Goal: Information Seeking & Learning: Learn about a topic

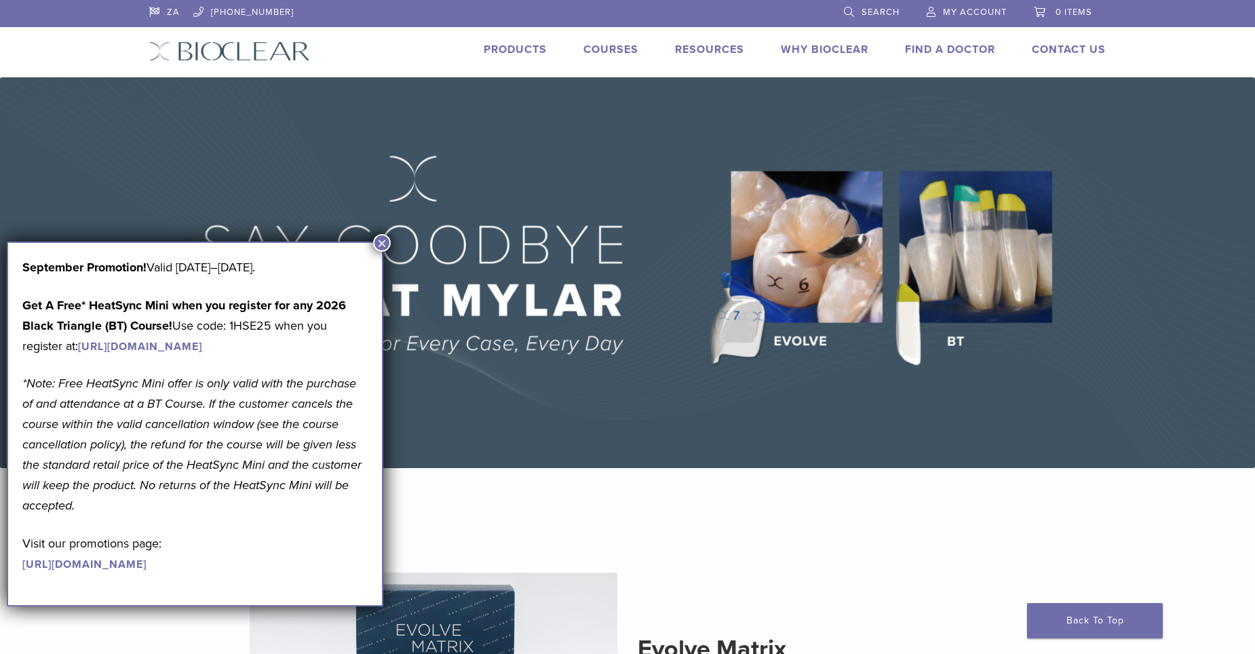
click at [522, 47] on link "Products" at bounding box center [515, 50] width 63 height 14
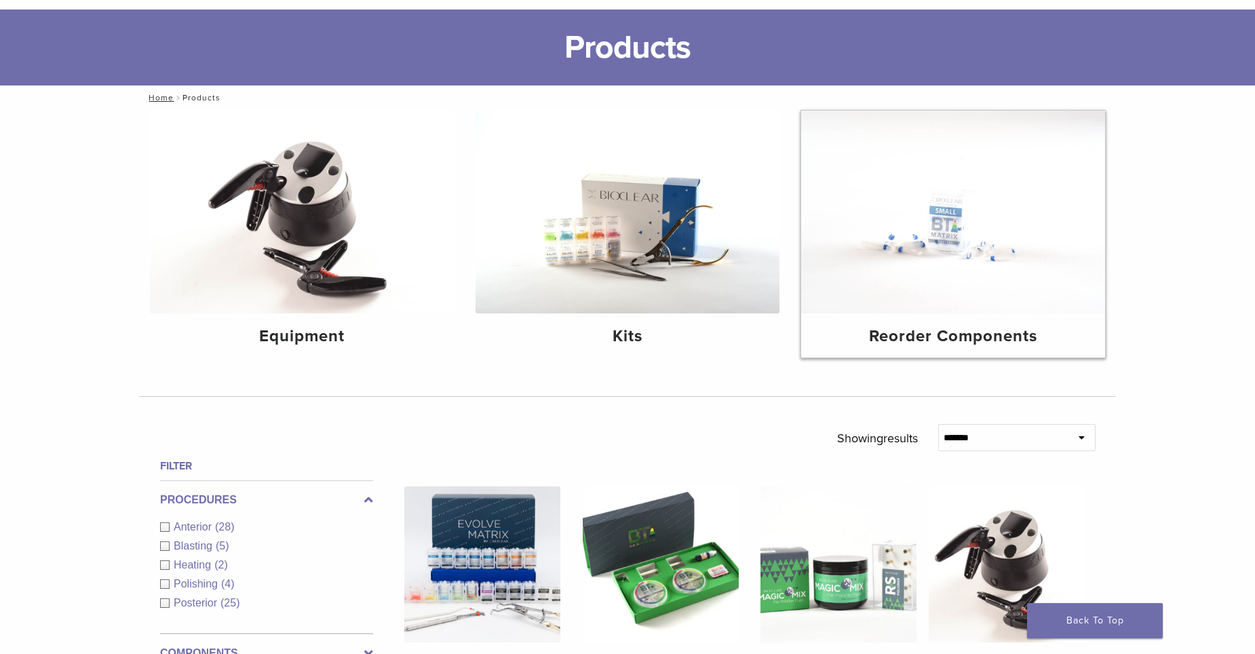
scroll to position [136, 0]
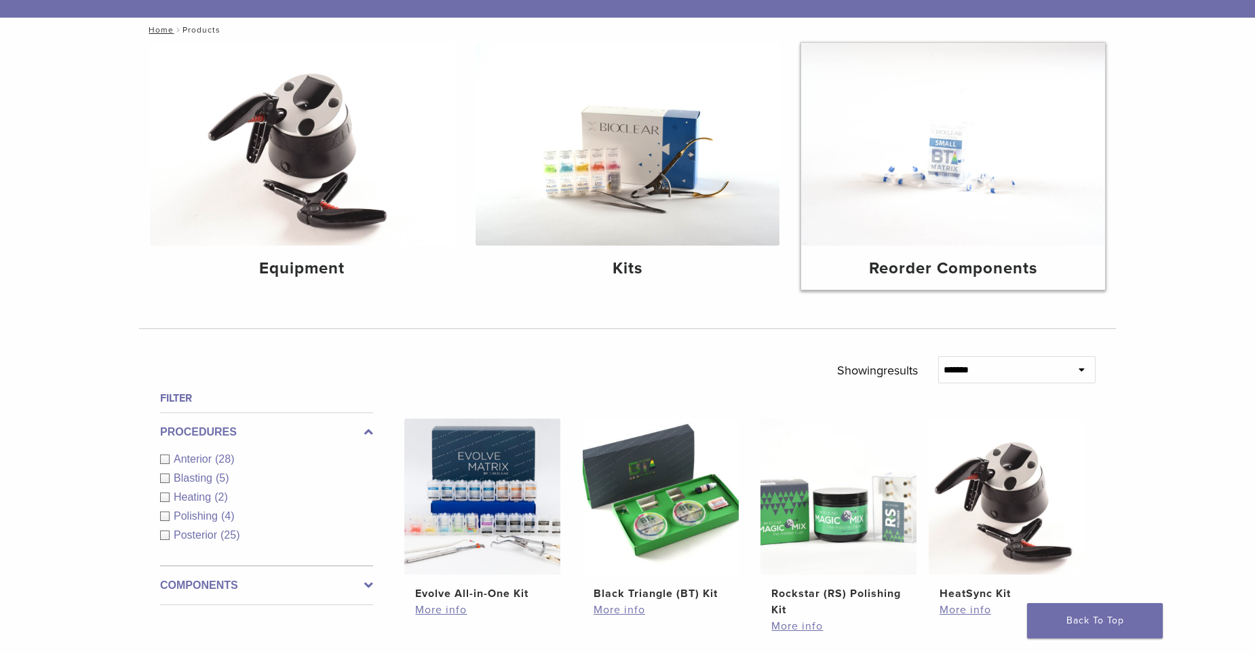
click at [948, 183] on img at bounding box center [953, 144] width 304 height 203
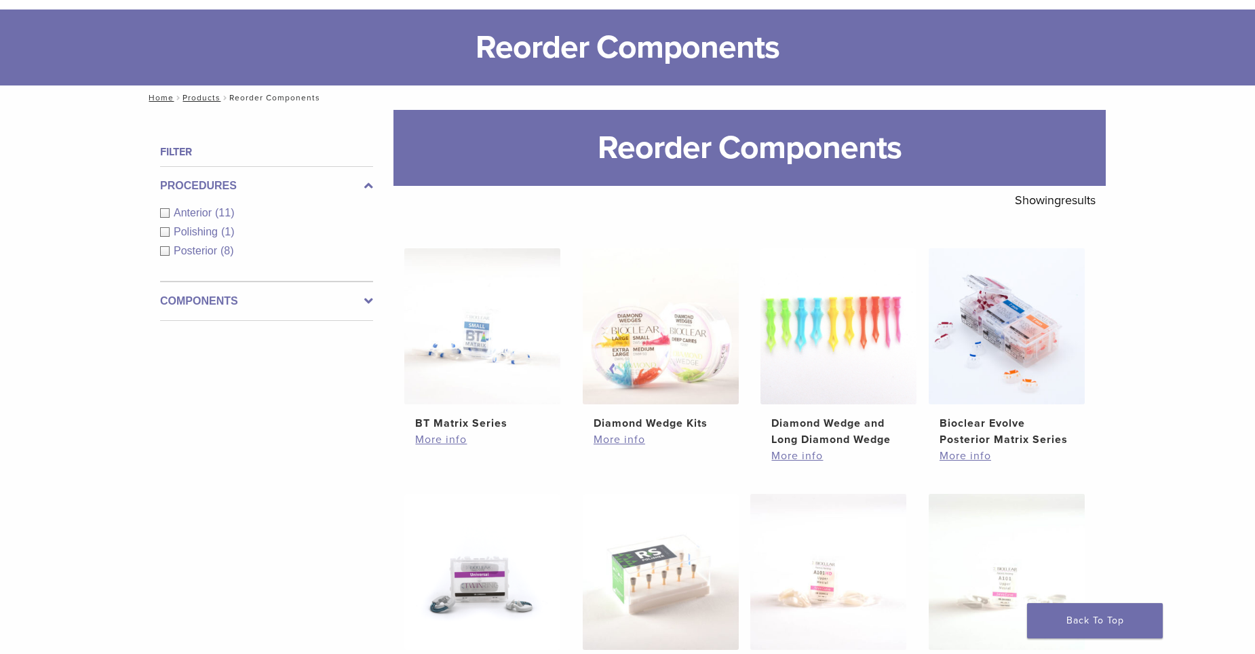
scroll to position [136, 0]
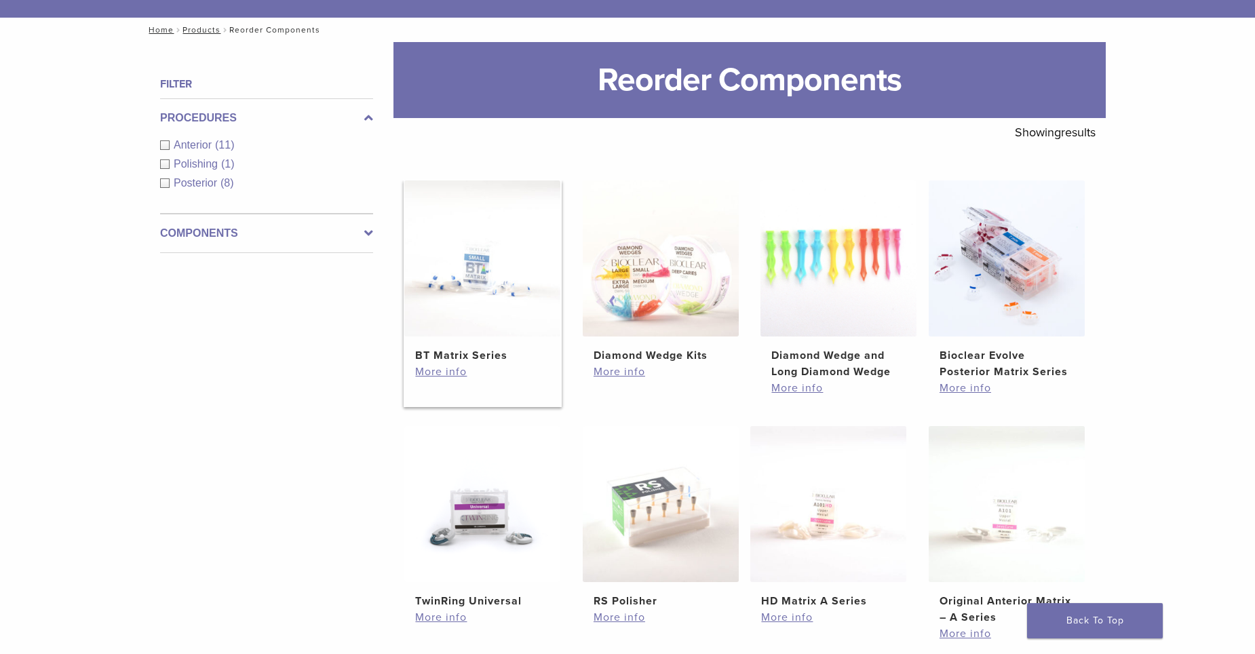
click at [482, 283] on img at bounding box center [482, 258] width 156 height 156
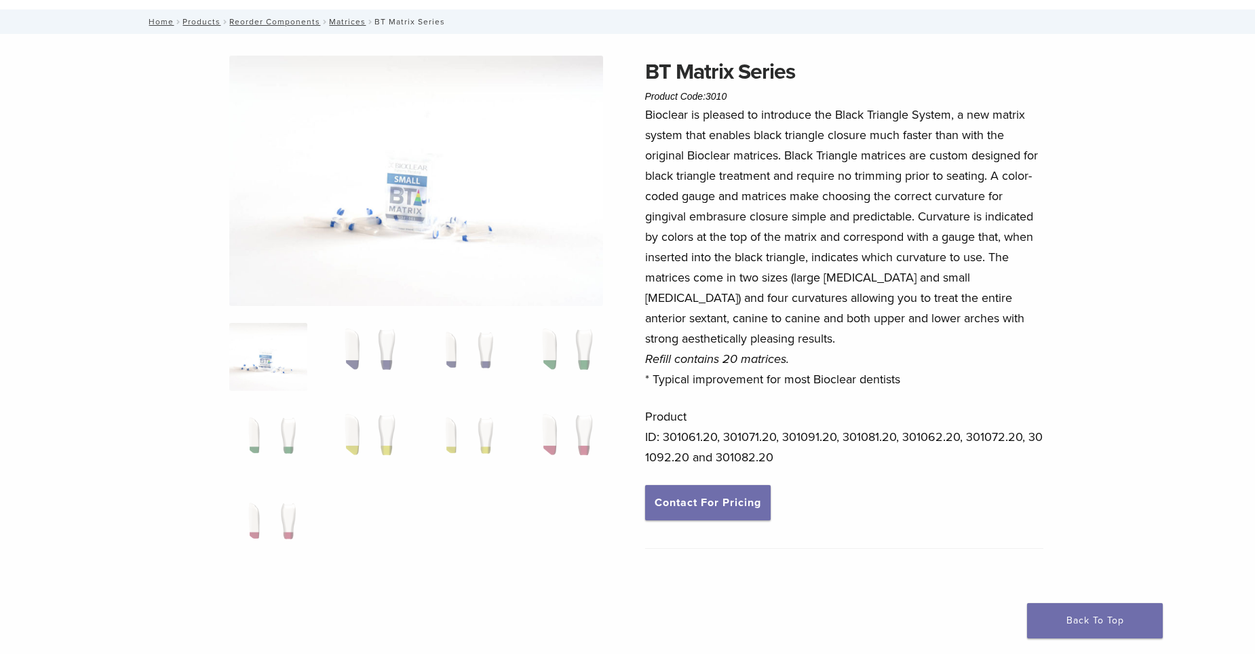
scroll to position [136, 0]
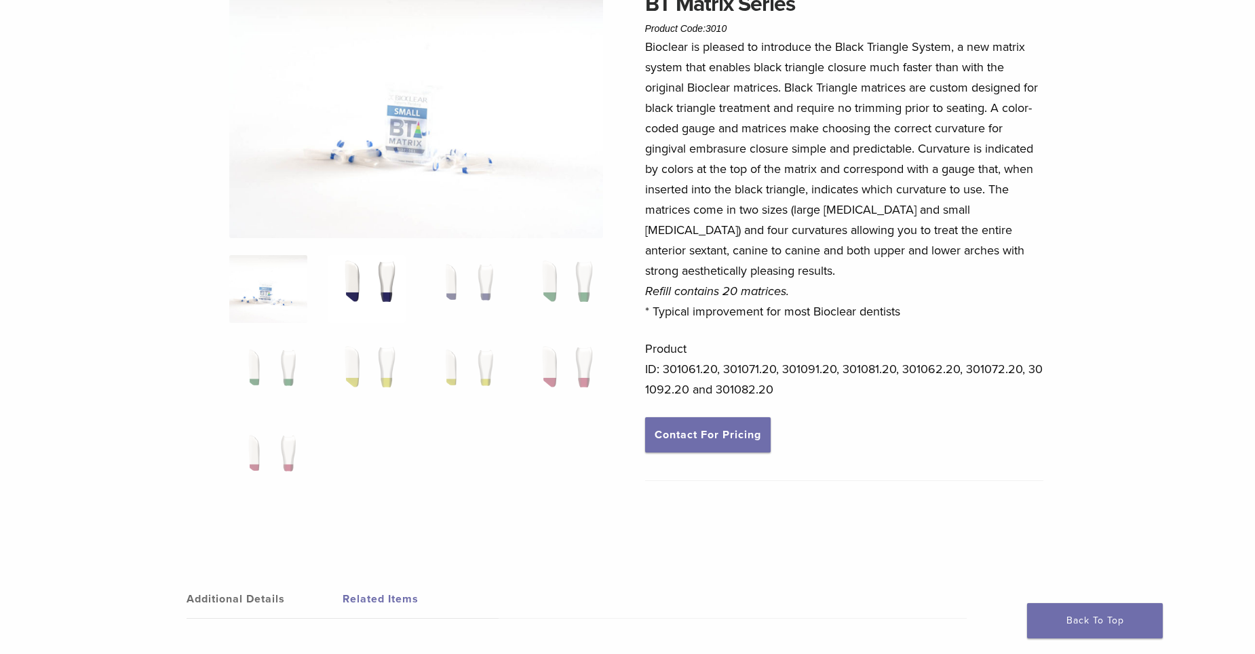
click at [368, 280] on img at bounding box center [367, 289] width 78 height 68
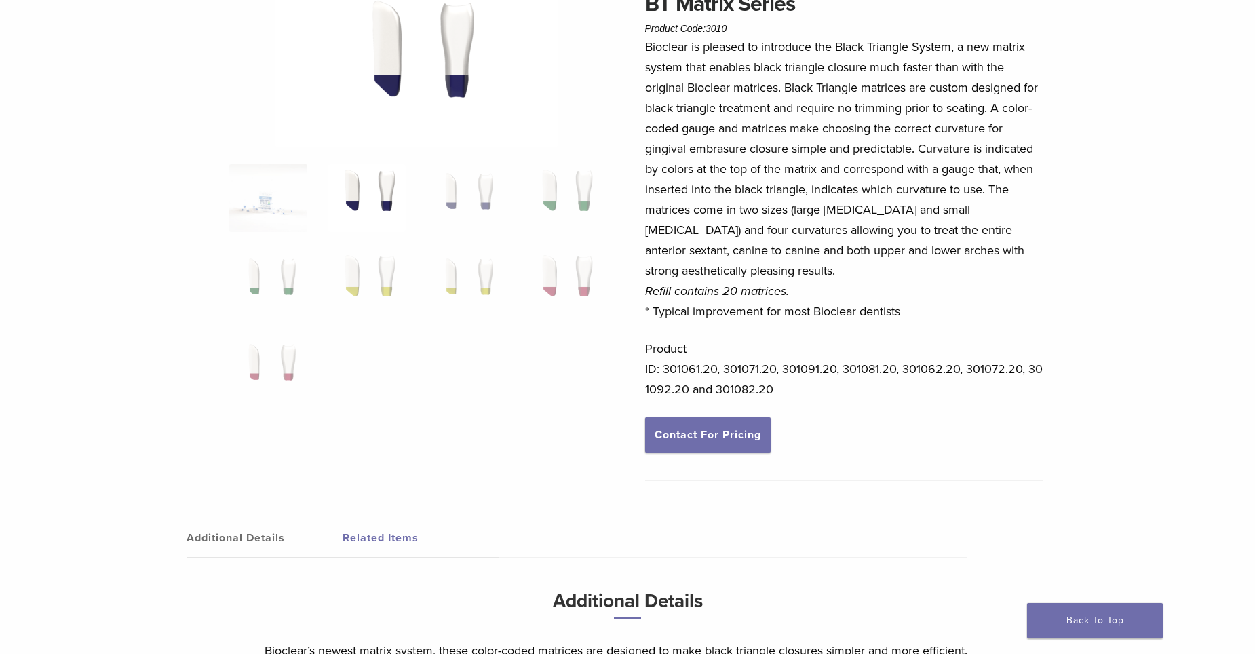
scroll to position [68, 0]
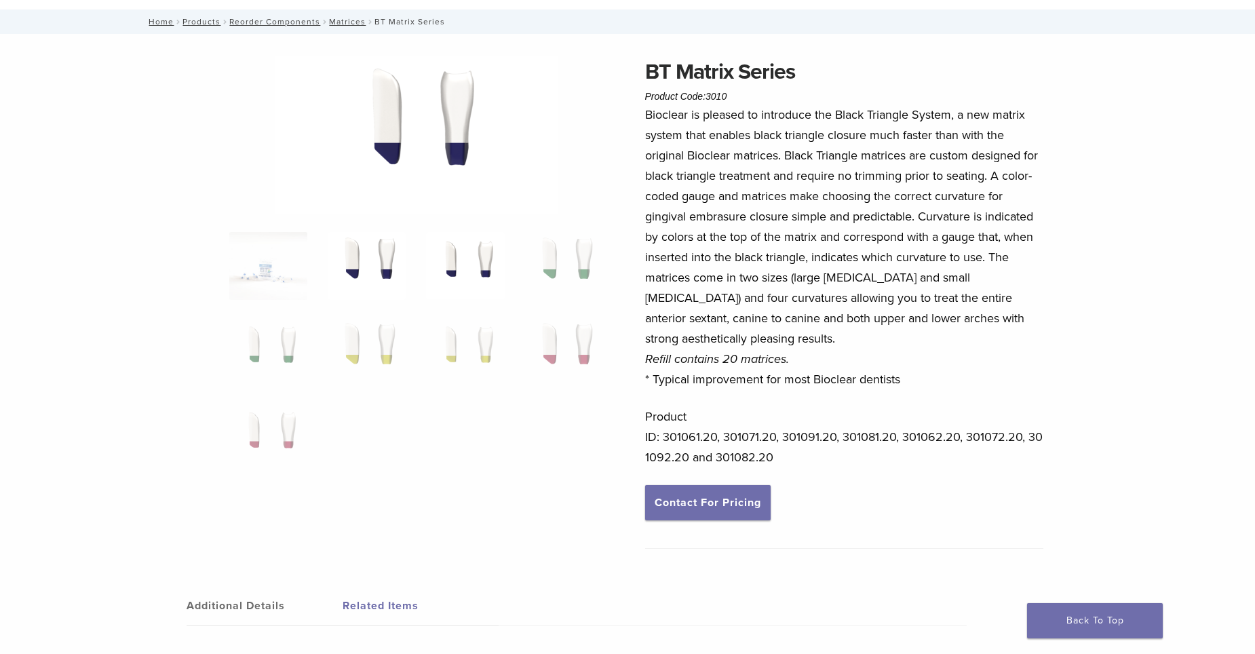
click at [463, 256] on img at bounding box center [465, 266] width 78 height 68
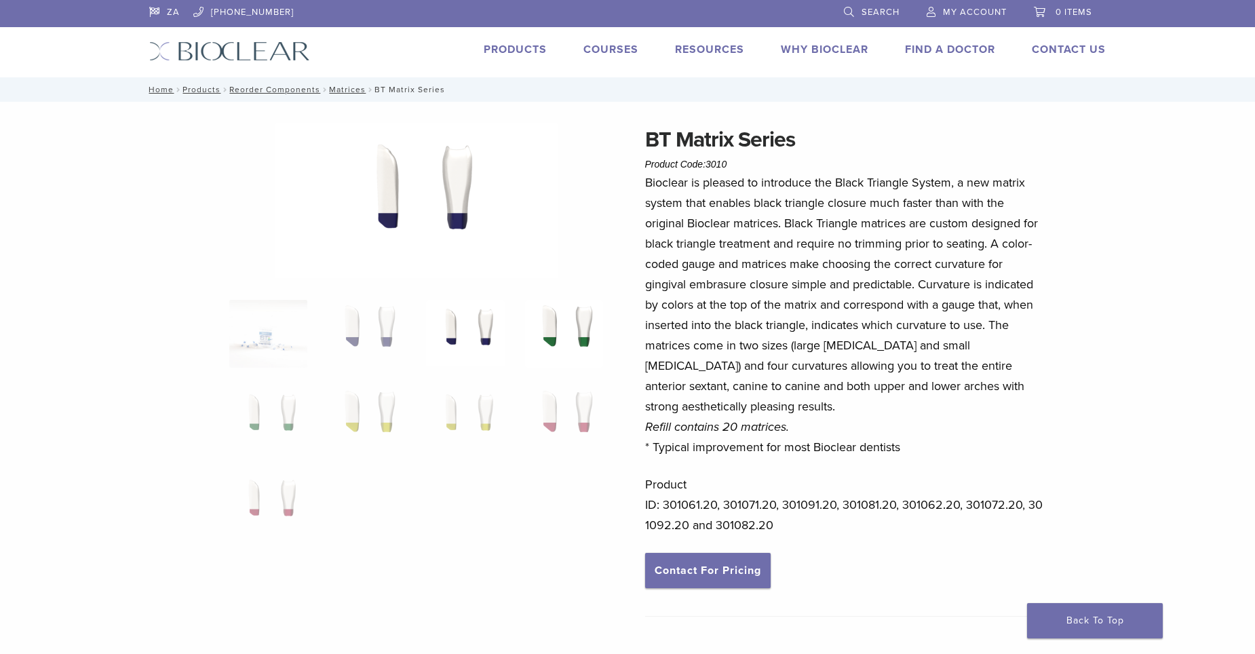
click at [569, 321] on img at bounding box center [564, 334] width 78 height 68
click at [276, 406] on img at bounding box center [268, 419] width 78 height 68
click at [380, 413] on img at bounding box center [367, 419] width 78 height 68
click at [473, 415] on img at bounding box center [465, 419] width 78 height 68
click at [559, 413] on img at bounding box center [564, 419] width 78 height 68
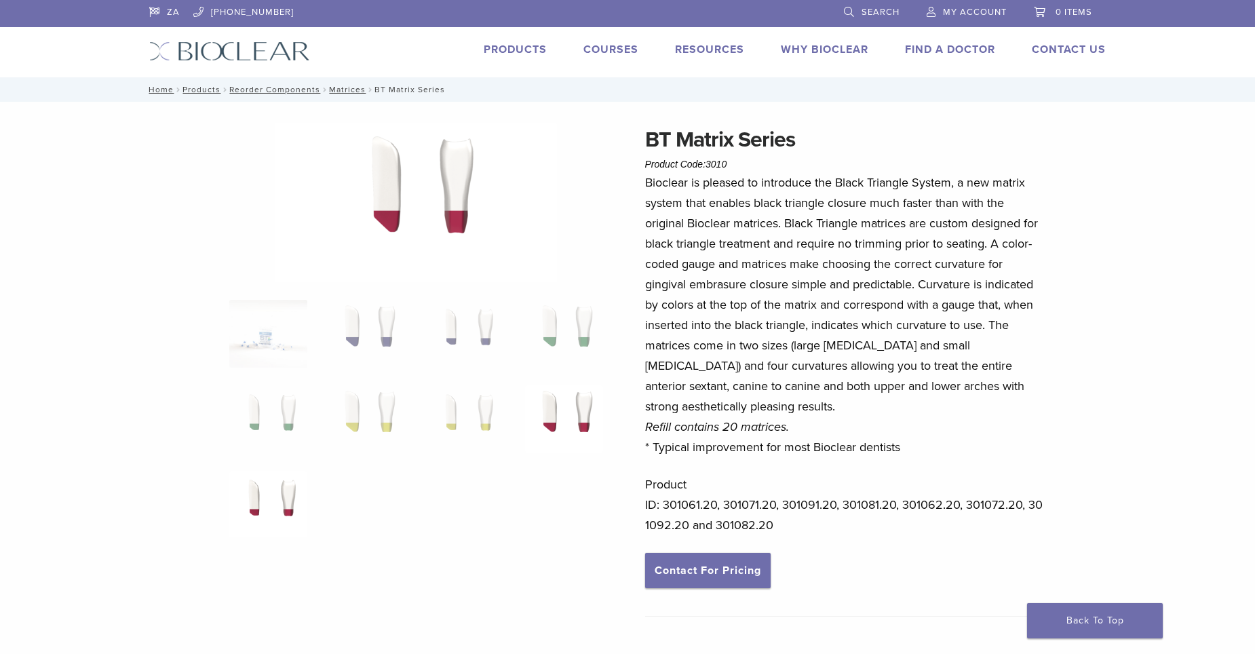
click at [269, 493] on img at bounding box center [268, 505] width 78 height 68
click at [385, 325] on img at bounding box center [367, 334] width 78 height 68
click at [471, 328] on img at bounding box center [465, 334] width 78 height 68
click at [562, 328] on img at bounding box center [564, 334] width 78 height 68
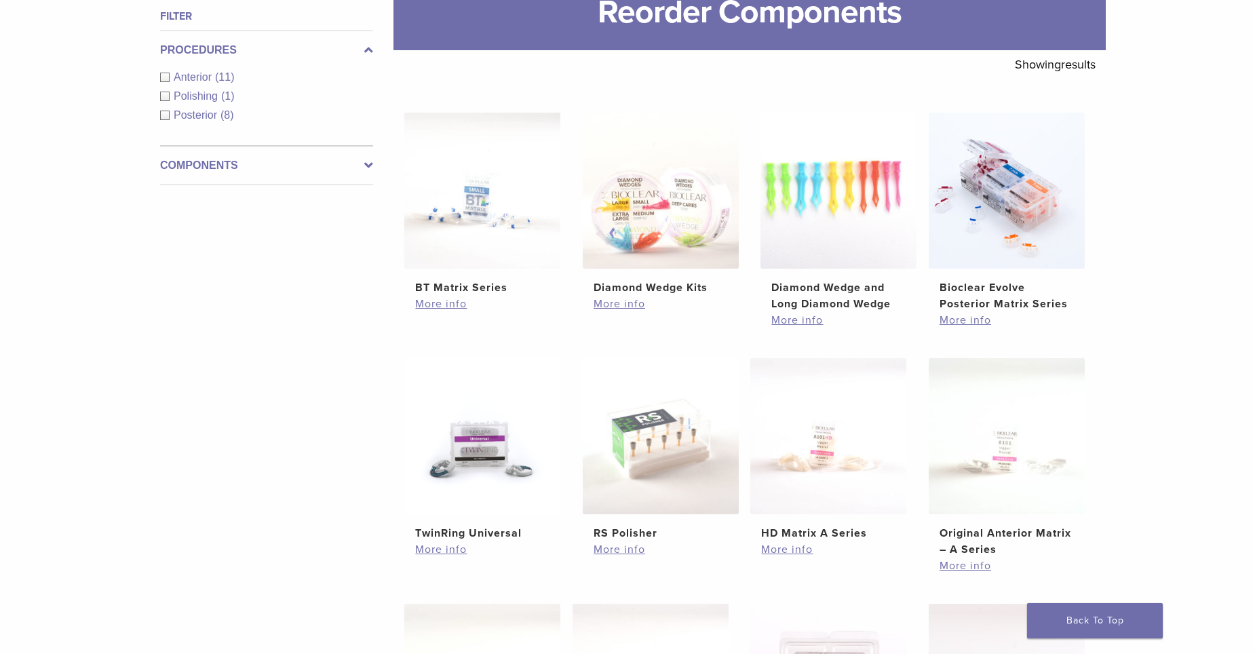
scroll to position [271, 0]
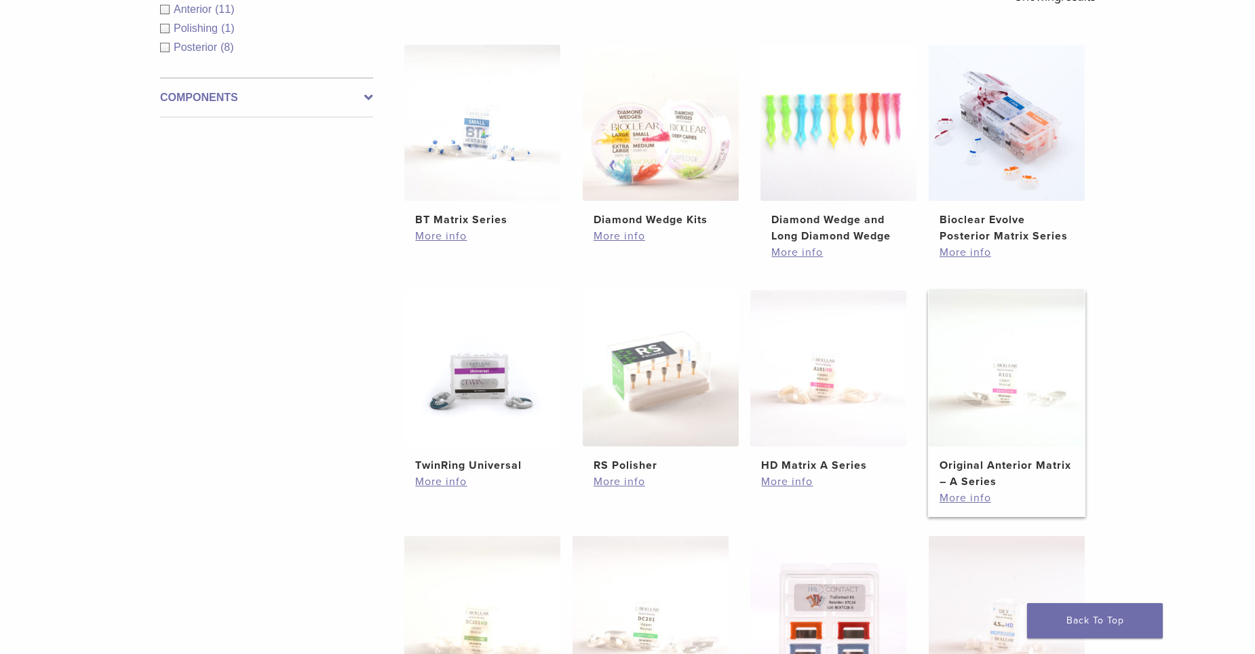
click at [982, 388] on img at bounding box center [1007, 368] width 156 height 156
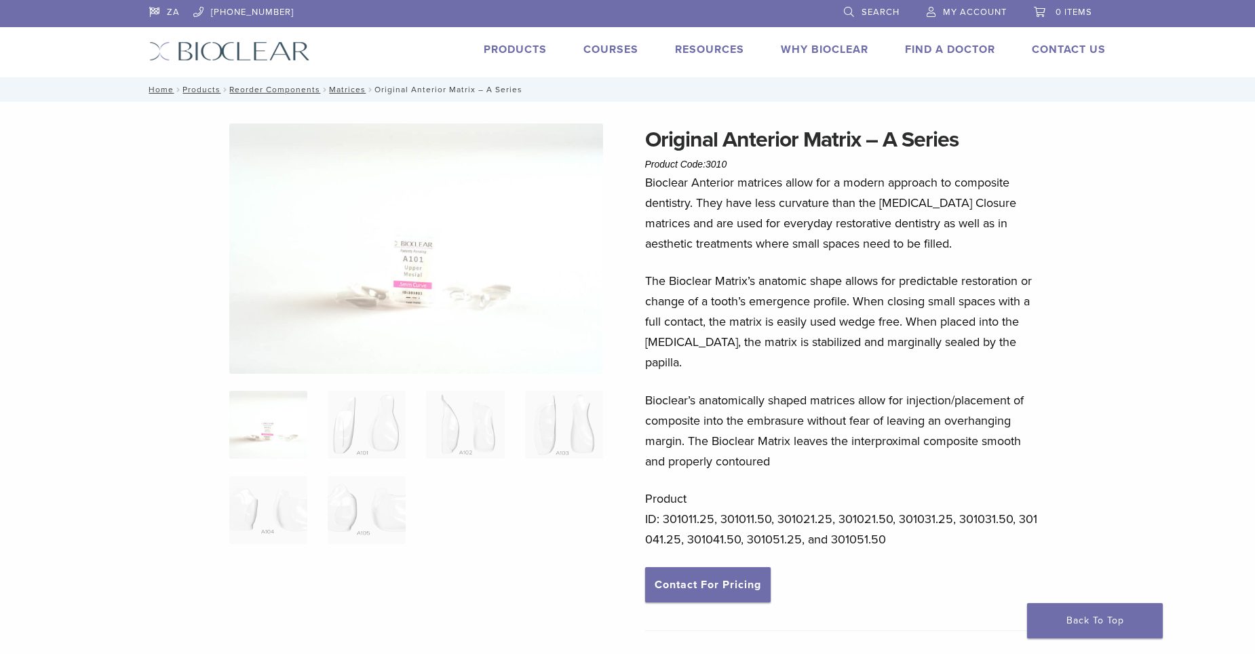
scroll to position [68, 0]
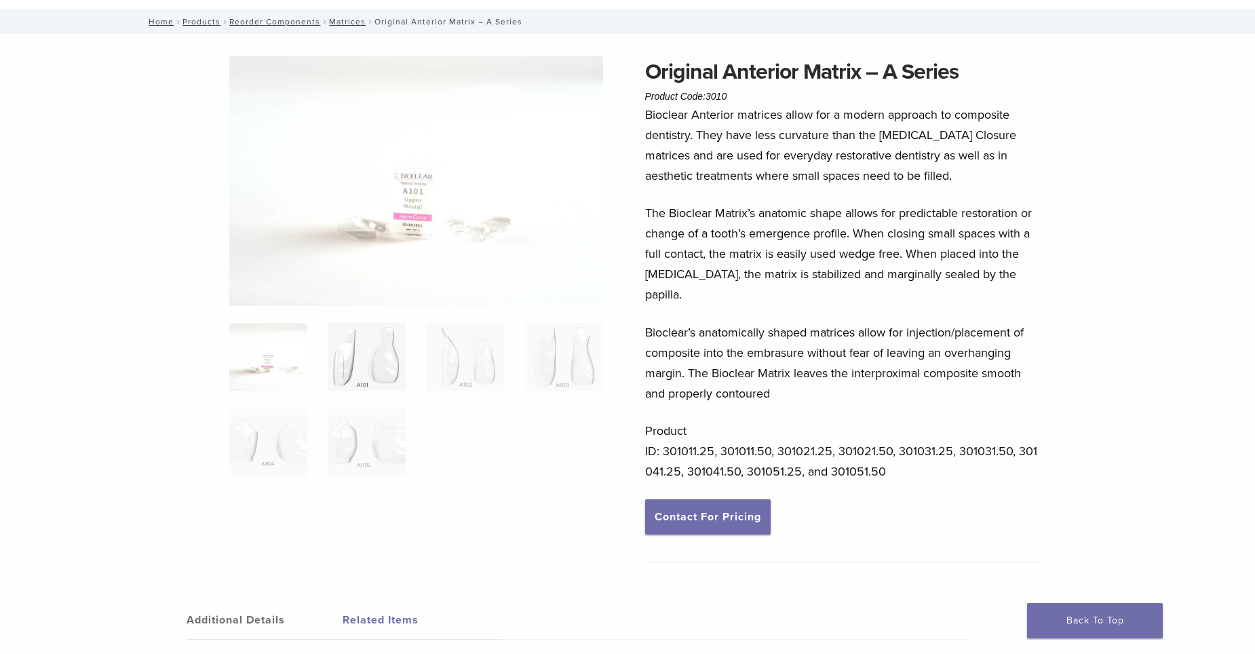
click at [371, 356] on img at bounding box center [367, 357] width 78 height 68
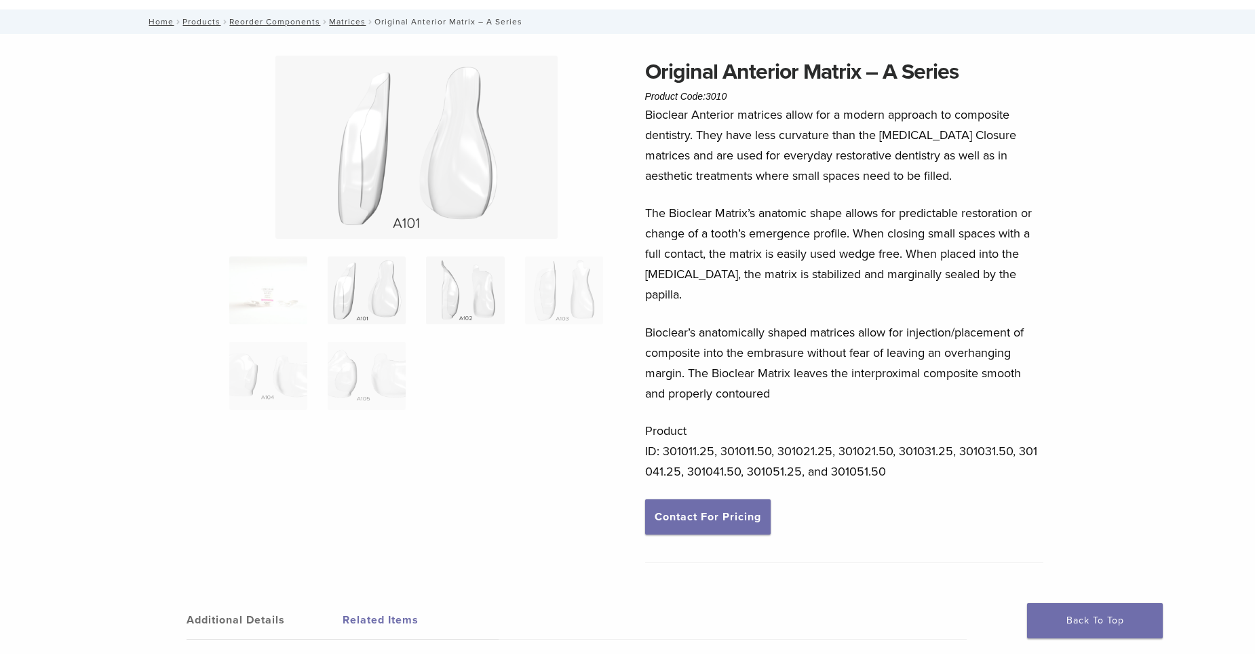
click at [473, 296] on img at bounding box center [465, 290] width 78 height 68
click at [556, 299] on img at bounding box center [564, 290] width 78 height 68
click at [246, 376] on img at bounding box center [268, 376] width 78 height 68
click at [340, 384] on img at bounding box center [367, 376] width 78 height 68
click at [368, 291] on img at bounding box center [367, 290] width 78 height 68
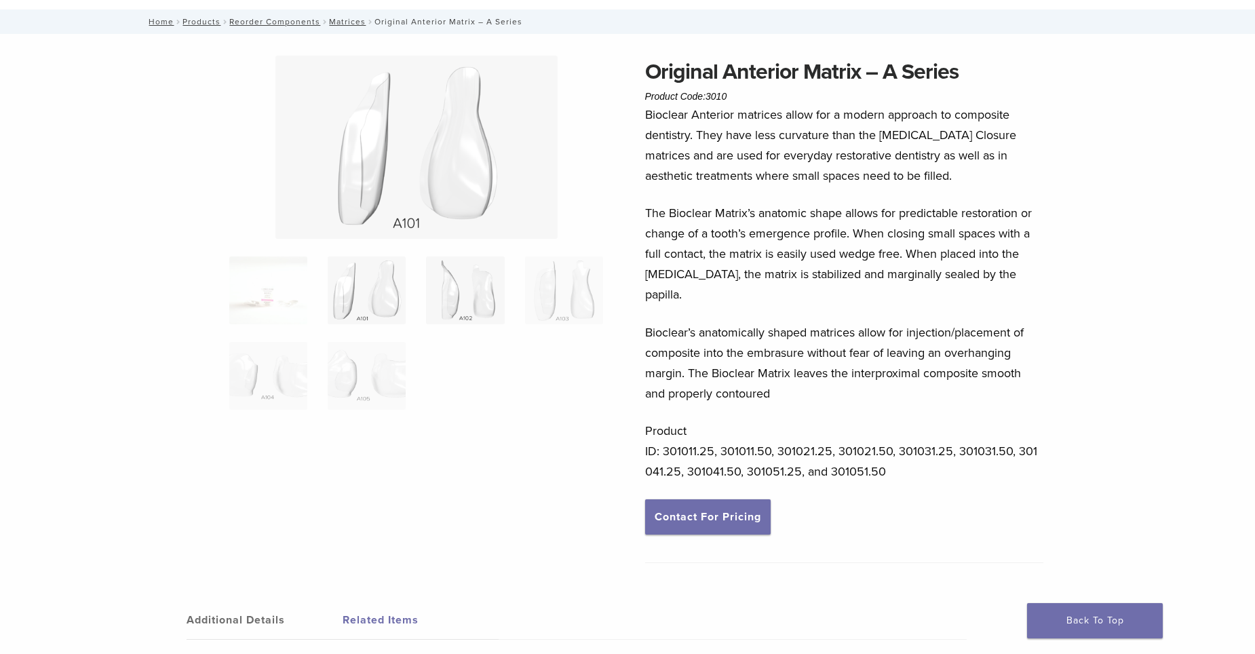
click at [480, 299] on img at bounding box center [465, 290] width 78 height 68
click at [370, 293] on img at bounding box center [367, 290] width 78 height 68
click at [476, 287] on img at bounding box center [465, 290] width 78 height 68
click at [385, 288] on img at bounding box center [367, 290] width 78 height 68
click at [464, 287] on img at bounding box center [465, 290] width 78 height 68
